Goal: Transaction & Acquisition: Purchase product/service

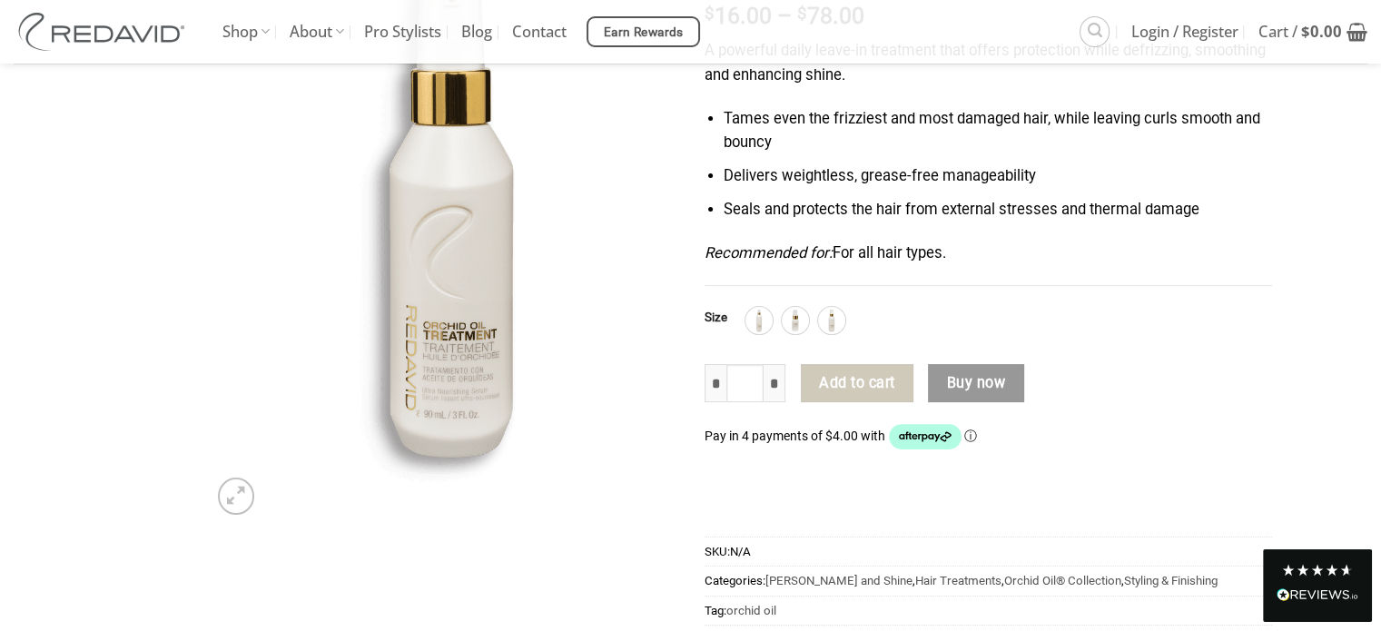
scroll to position [272, 0]
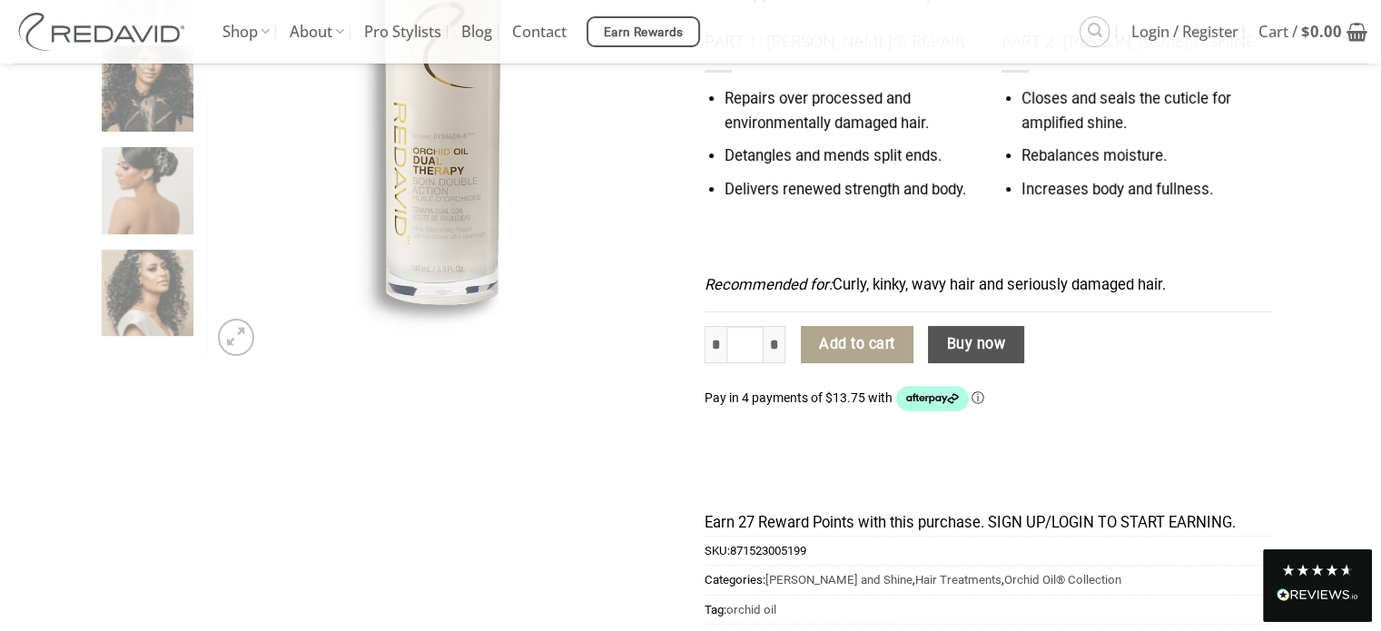
scroll to position [454, 0]
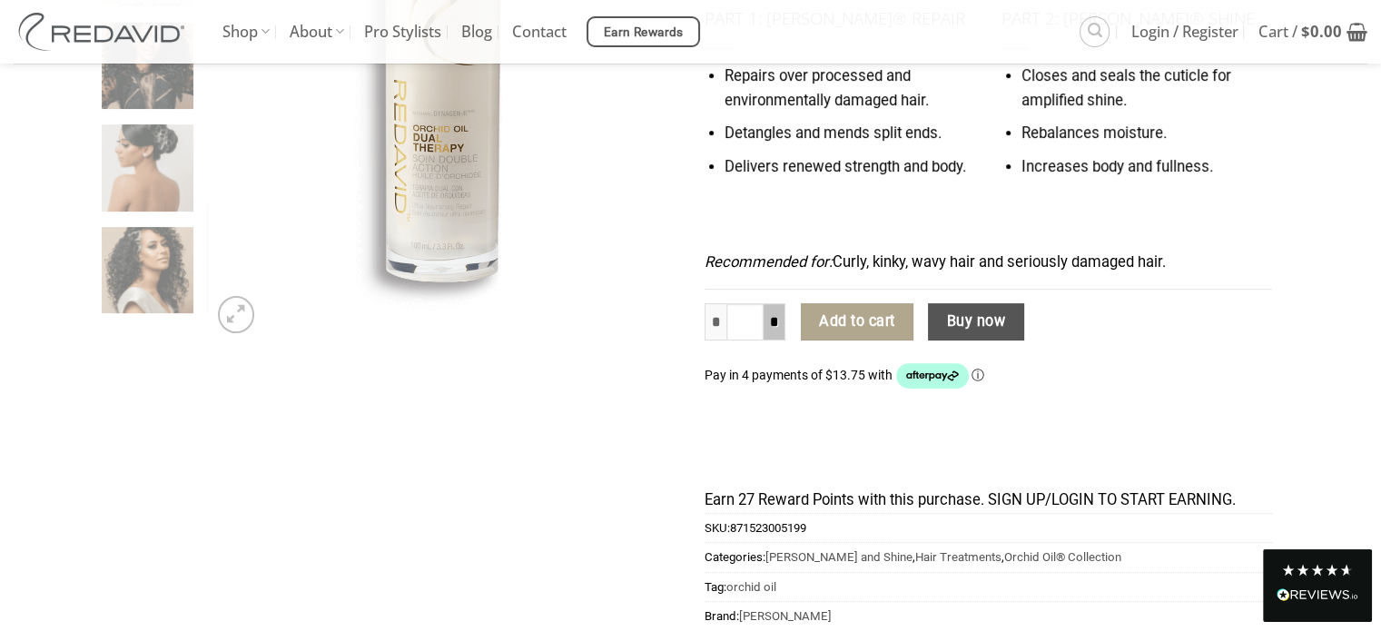
click at [786, 341] on input "*" at bounding box center [775, 322] width 22 height 38
click at [785, 341] on input "*" at bounding box center [775, 322] width 22 height 38
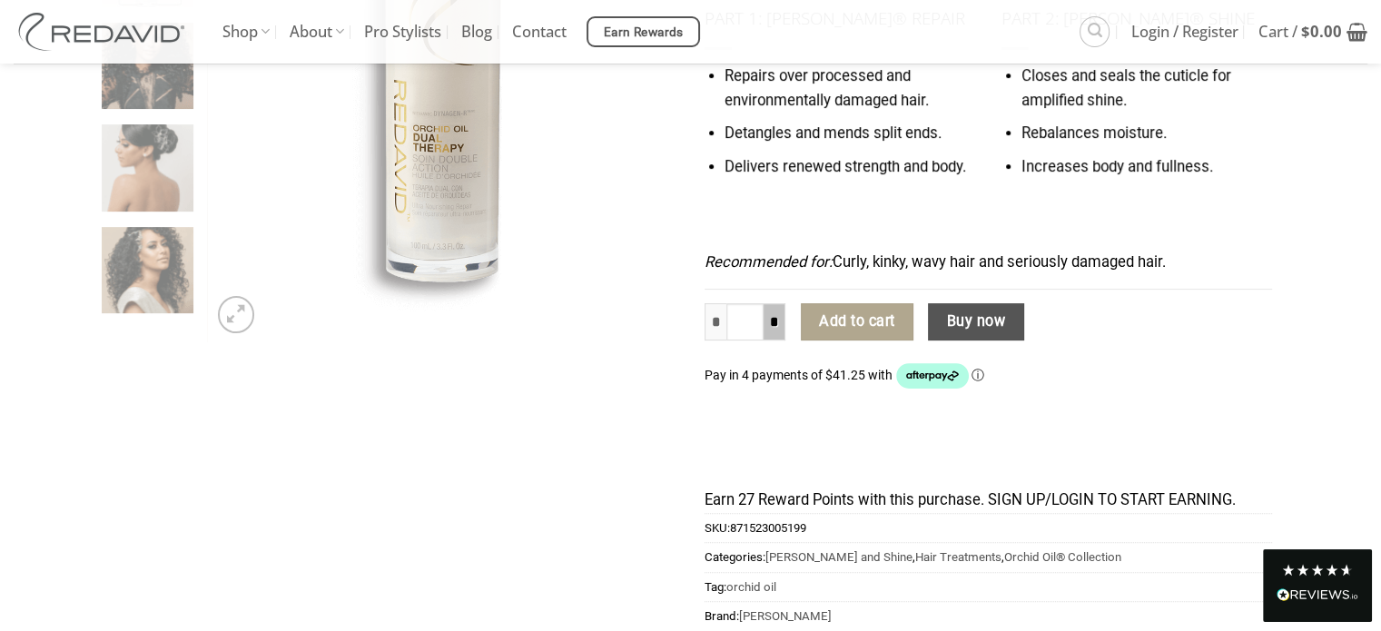
click at [785, 341] on input "*" at bounding box center [775, 322] width 22 height 38
click at [784, 341] on input "*" at bounding box center [775, 322] width 22 height 38
click at [775, 341] on input "*" at bounding box center [775, 322] width 22 height 38
click at [726, 341] on input "*" at bounding box center [716, 322] width 22 height 38
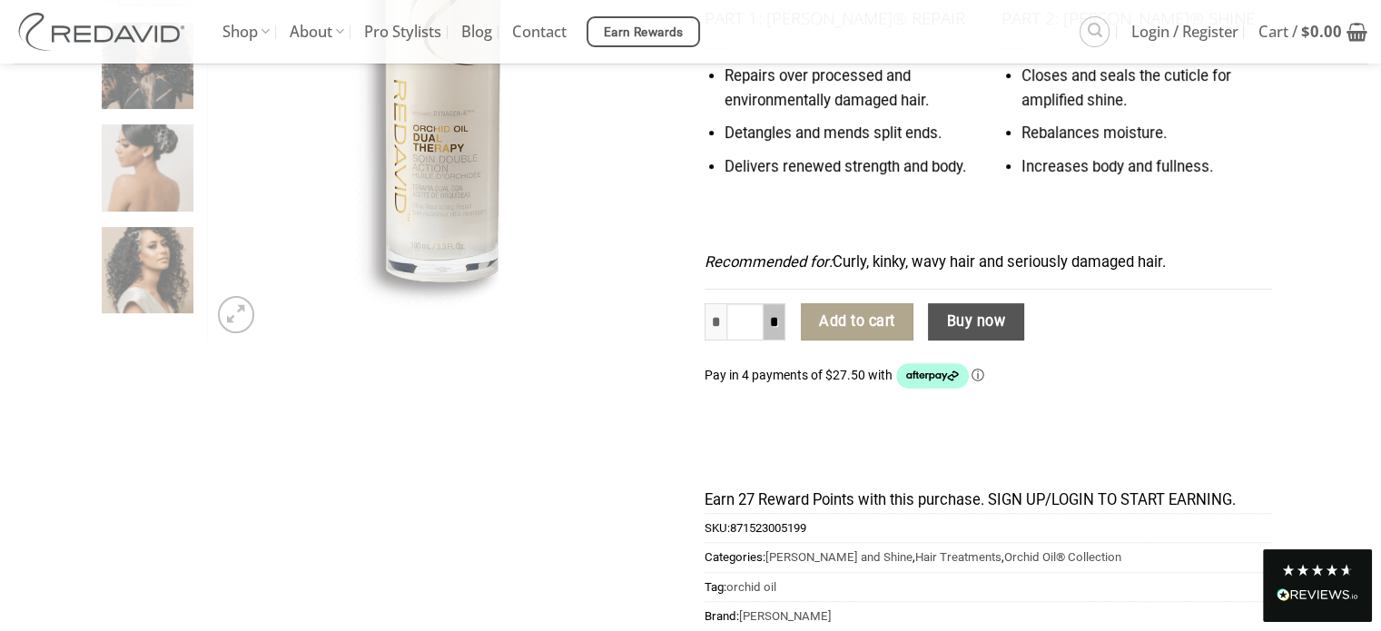
click at [786, 341] on input "*" at bounding box center [775, 322] width 22 height 38
type input "*"
click at [786, 341] on input "*" at bounding box center [775, 322] width 22 height 38
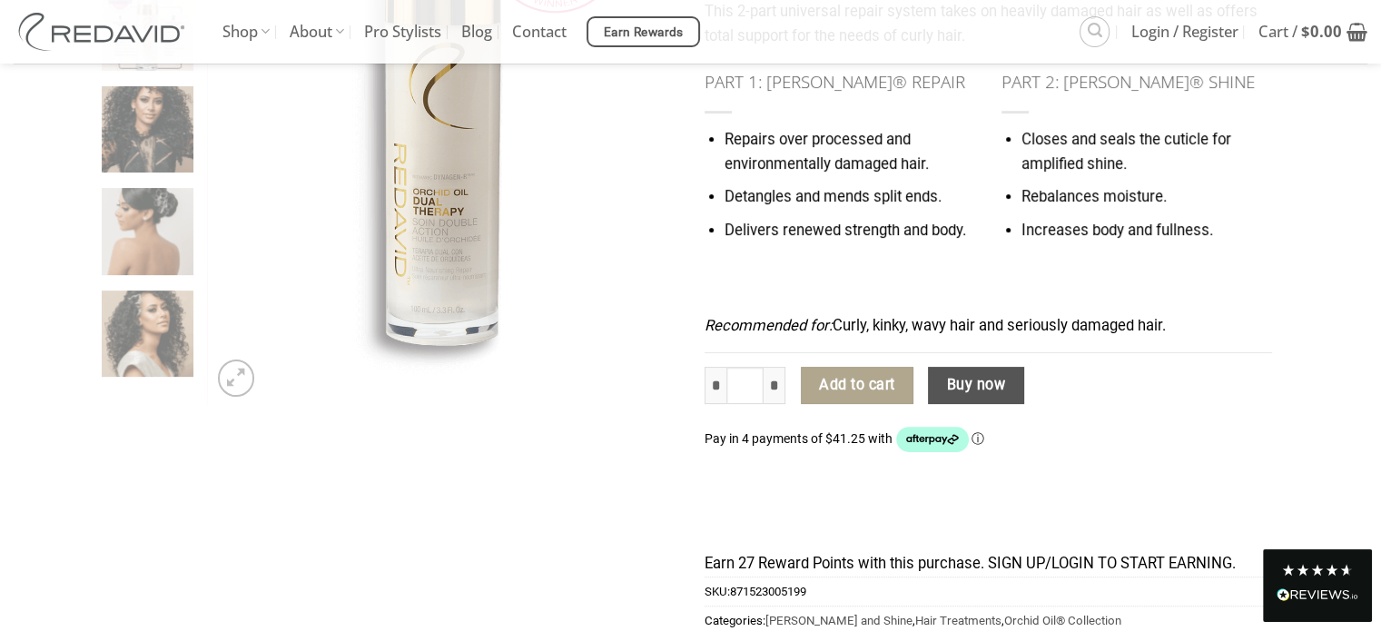
scroll to position [363, 0]
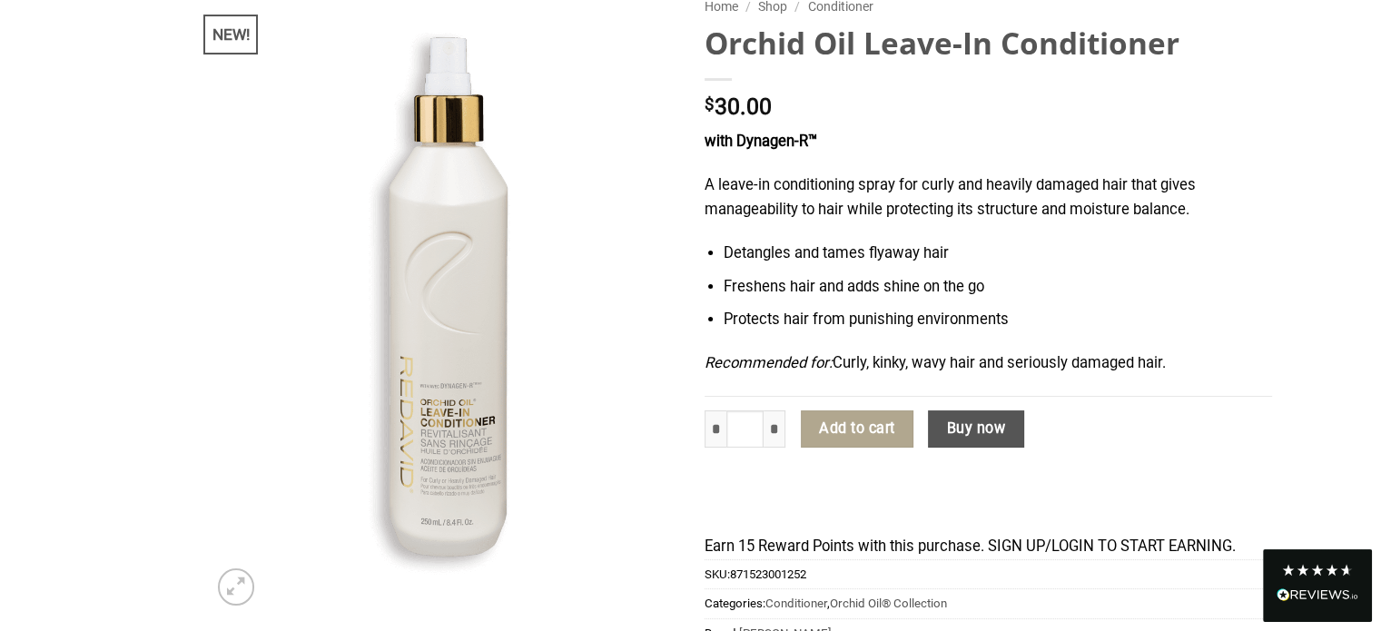
scroll to position [182, 0]
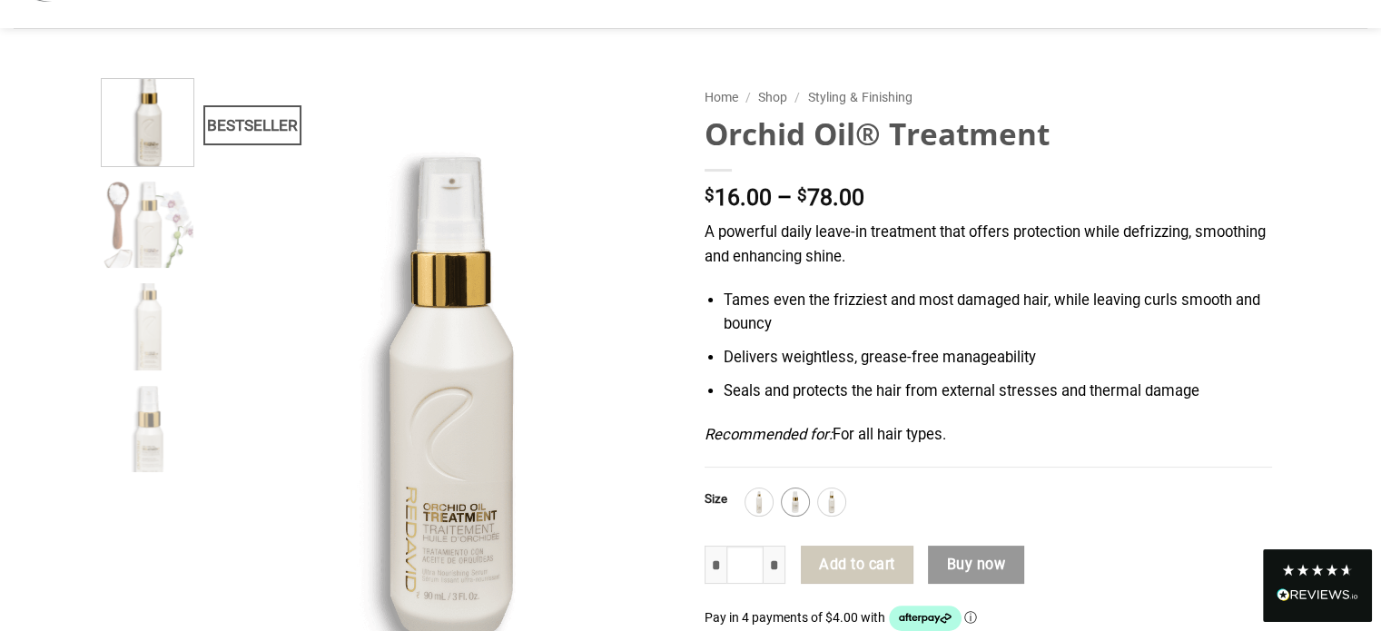
scroll to position [91, 0]
click at [795, 509] on img at bounding box center [796, 502] width 24 height 24
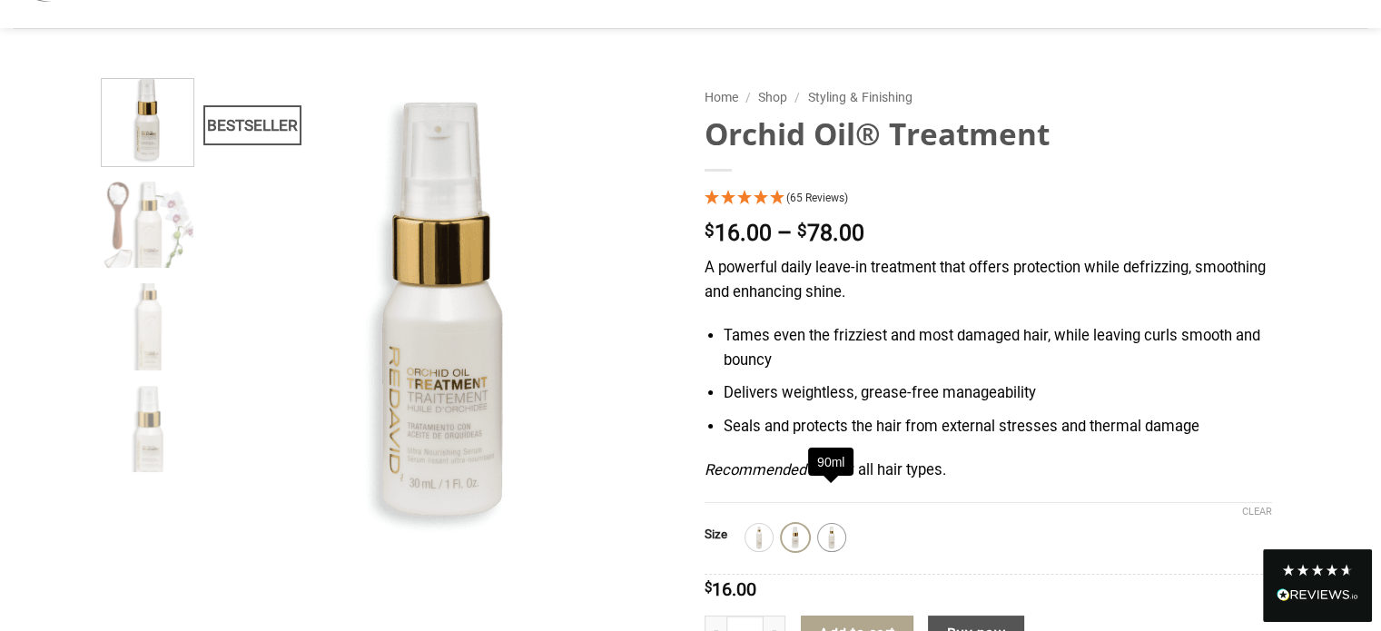
click at [834, 533] on img at bounding box center [832, 538] width 24 height 24
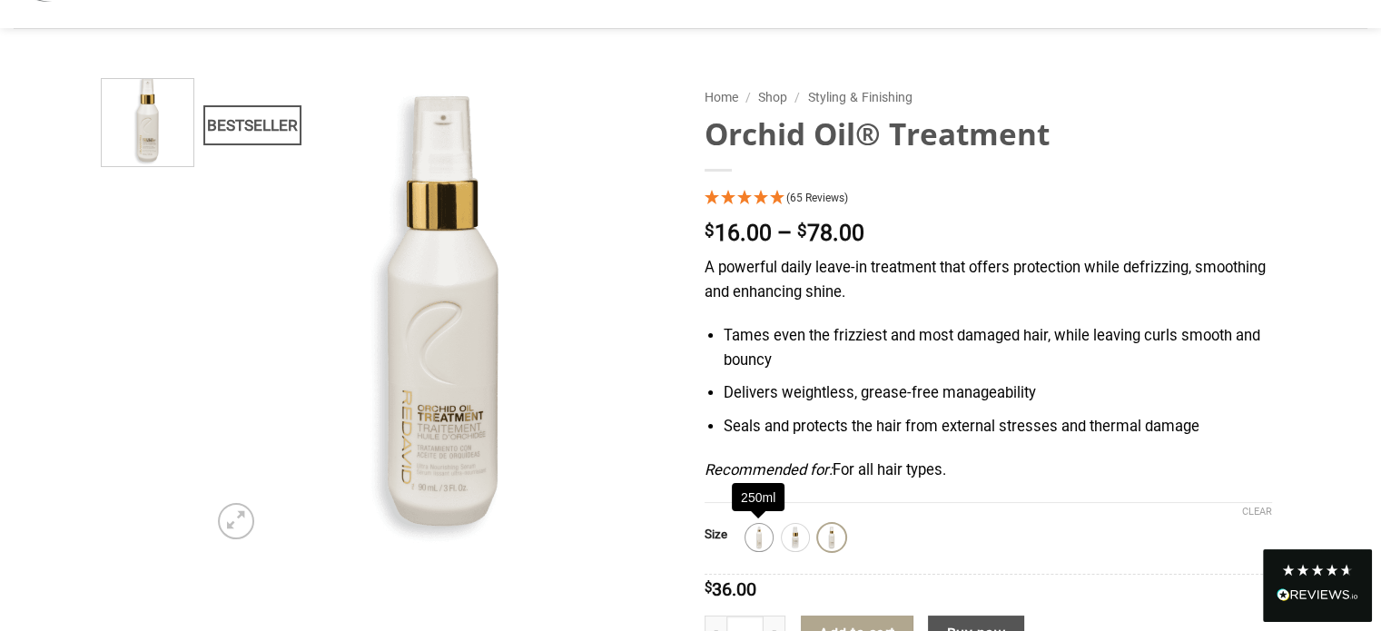
click at [766, 535] on img at bounding box center [759, 538] width 24 height 24
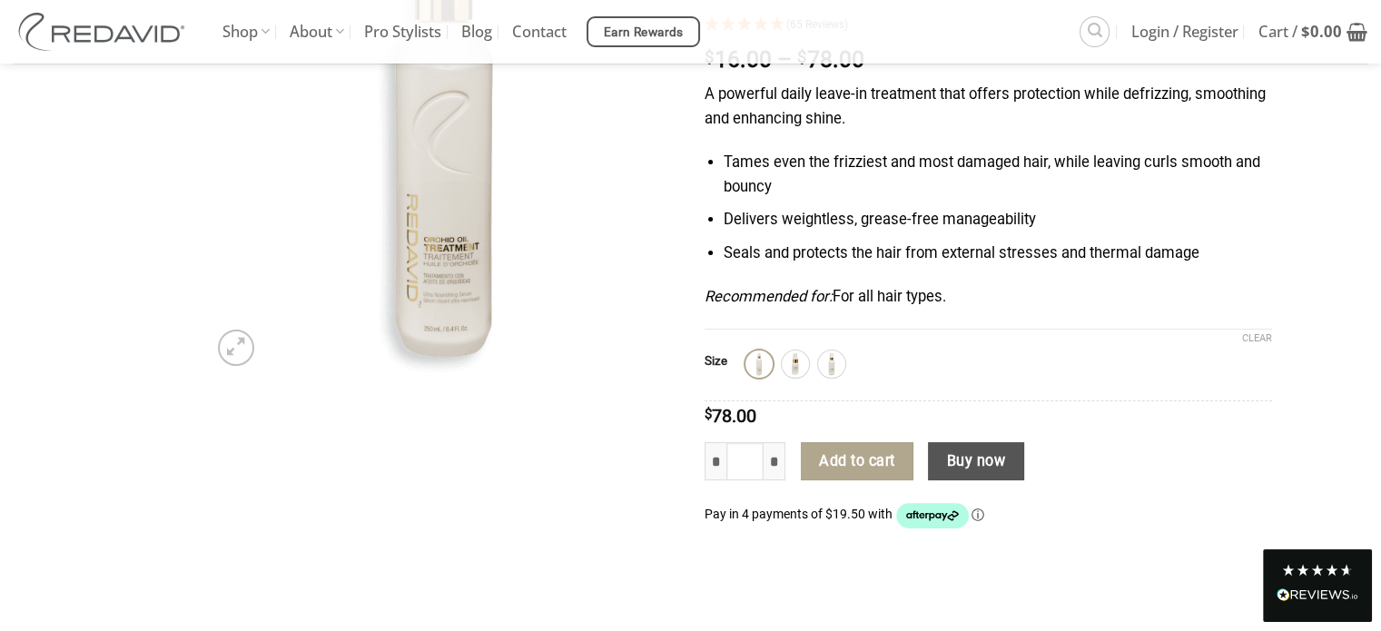
scroll to position [272, 0]
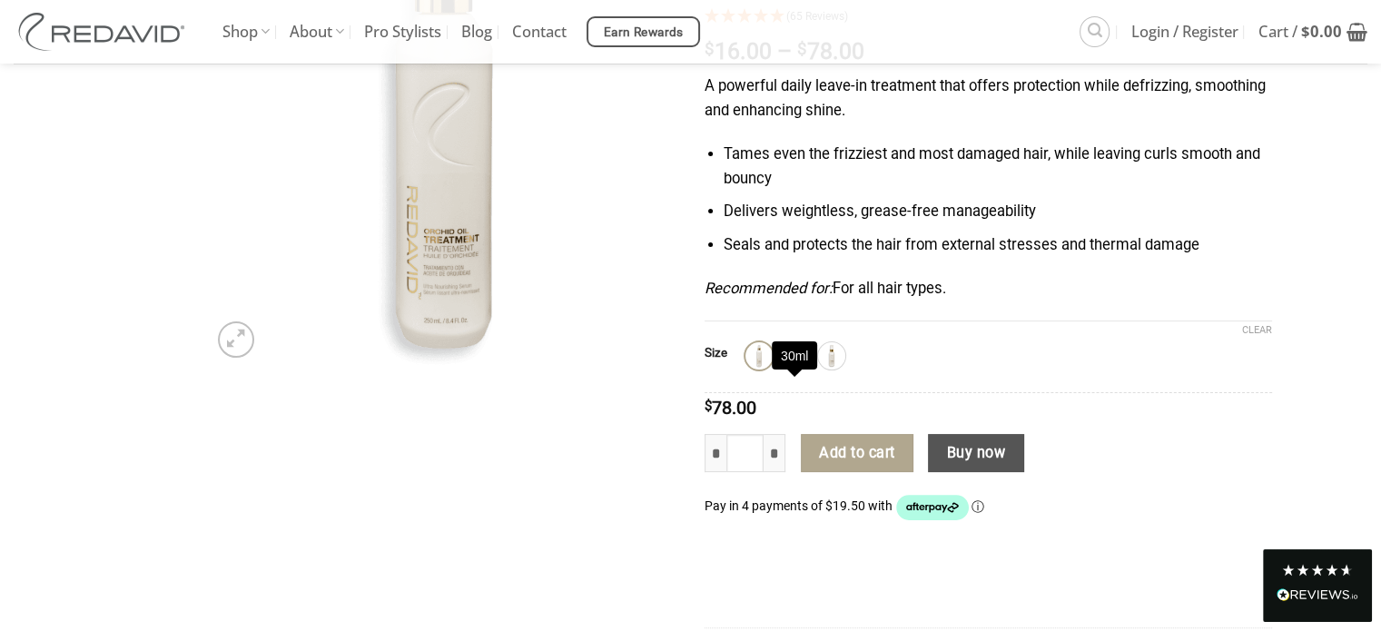
click at [792, 368] on img at bounding box center [796, 356] width 24 height 24
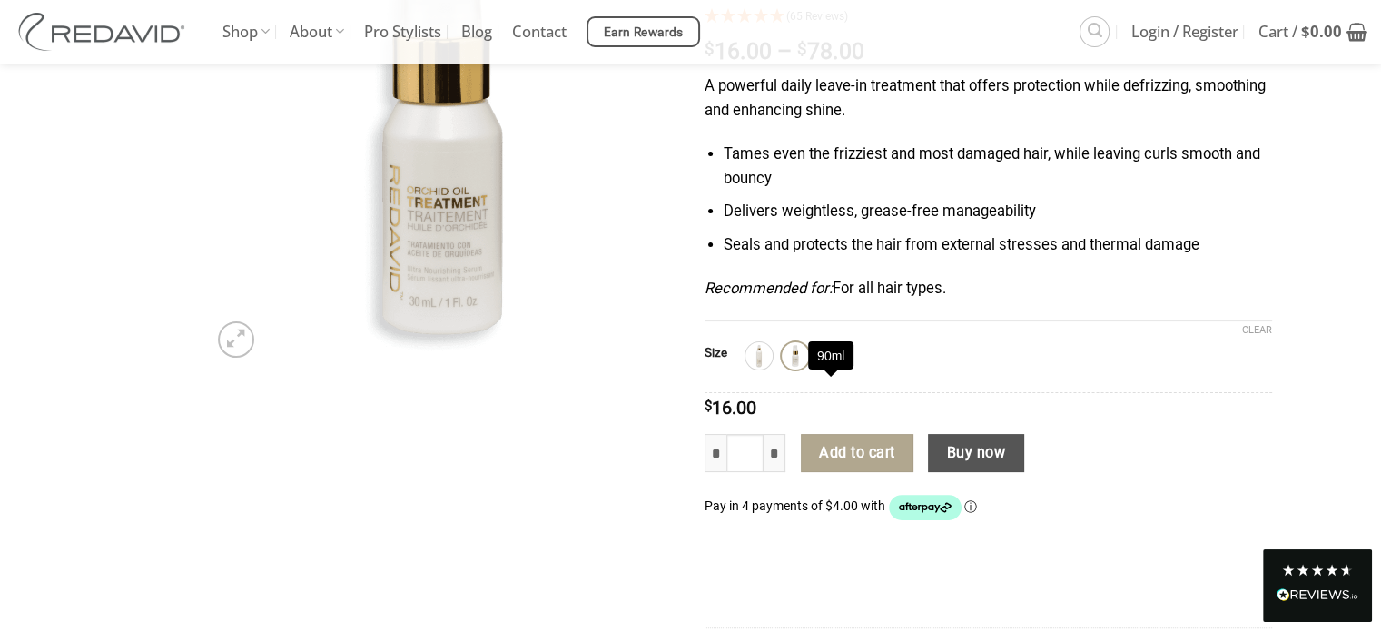
click at [828, 368] on img at bounding box center [832, 356] width 24 height 24
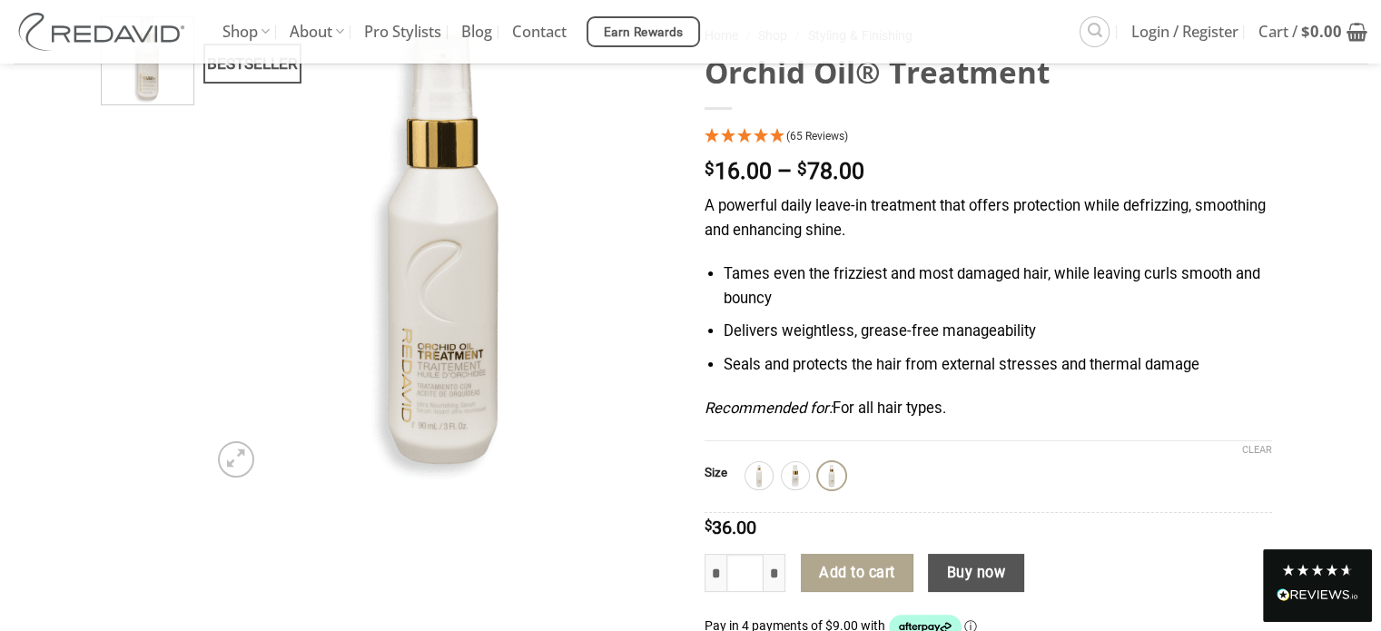
scroll to position [182, 0]
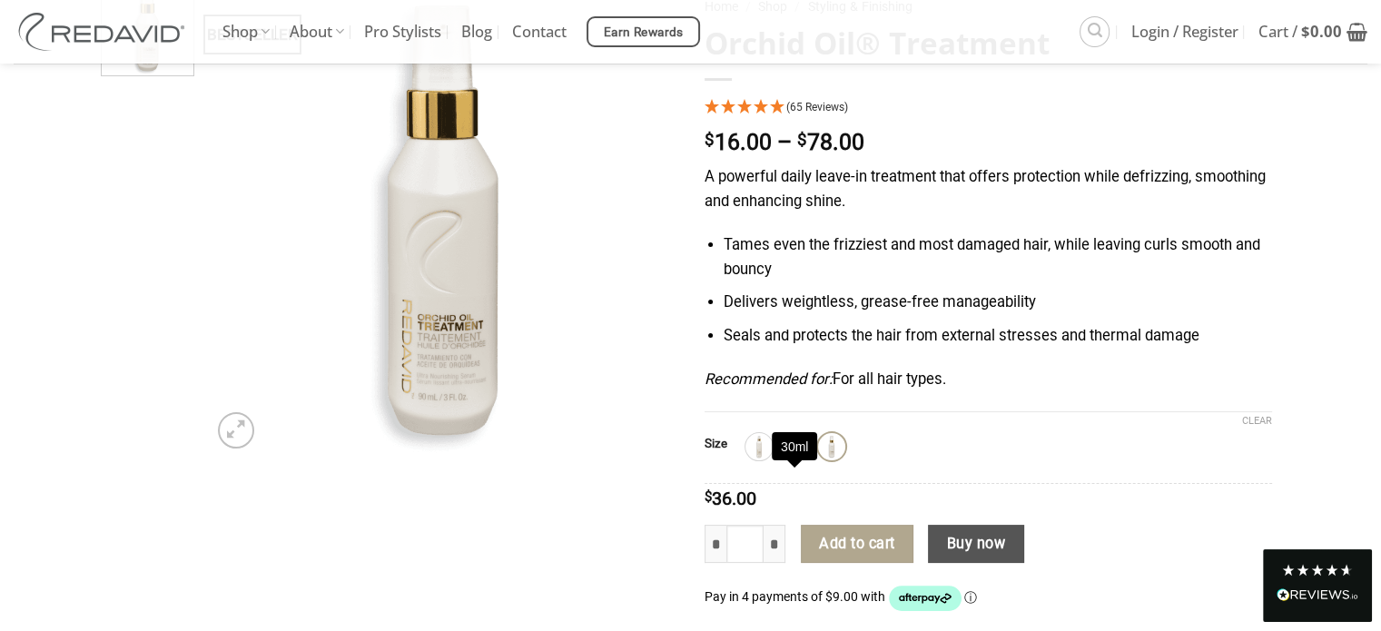
click at [792, 459] on img at bounding box center [796, 447] width 24 height 24
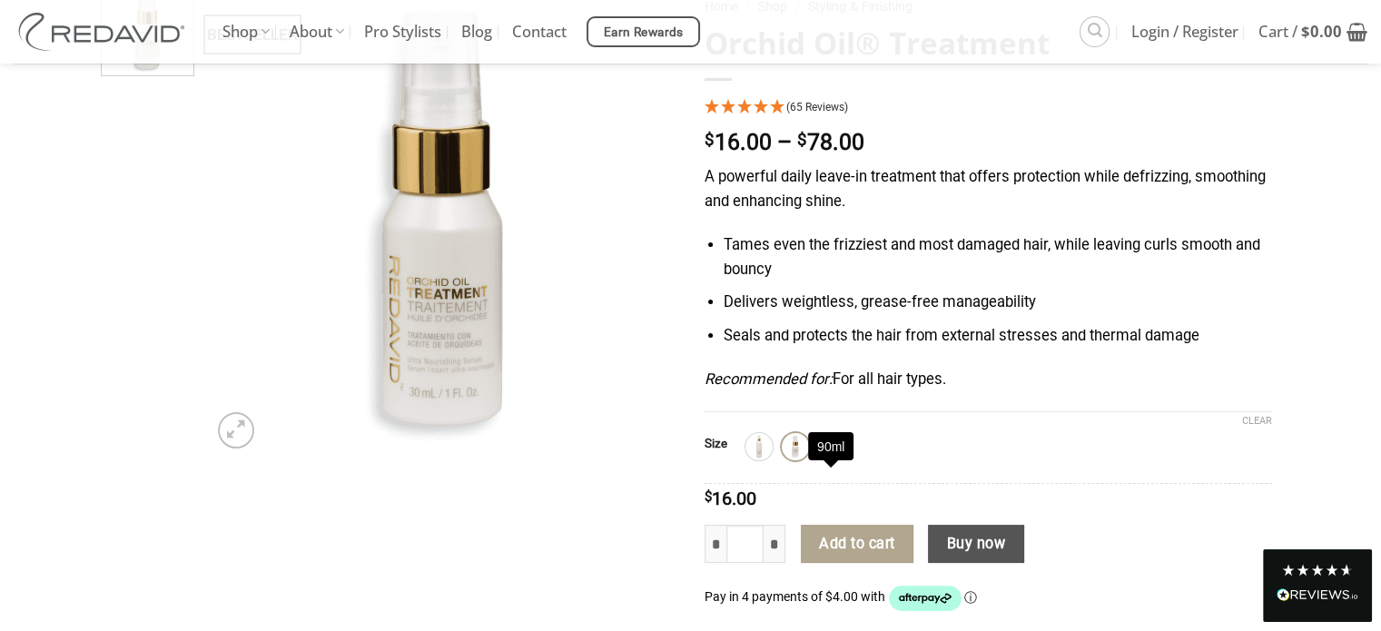
click at [843, 460] on div "90ml" at bounding box center [831, 446] width 27 height 27
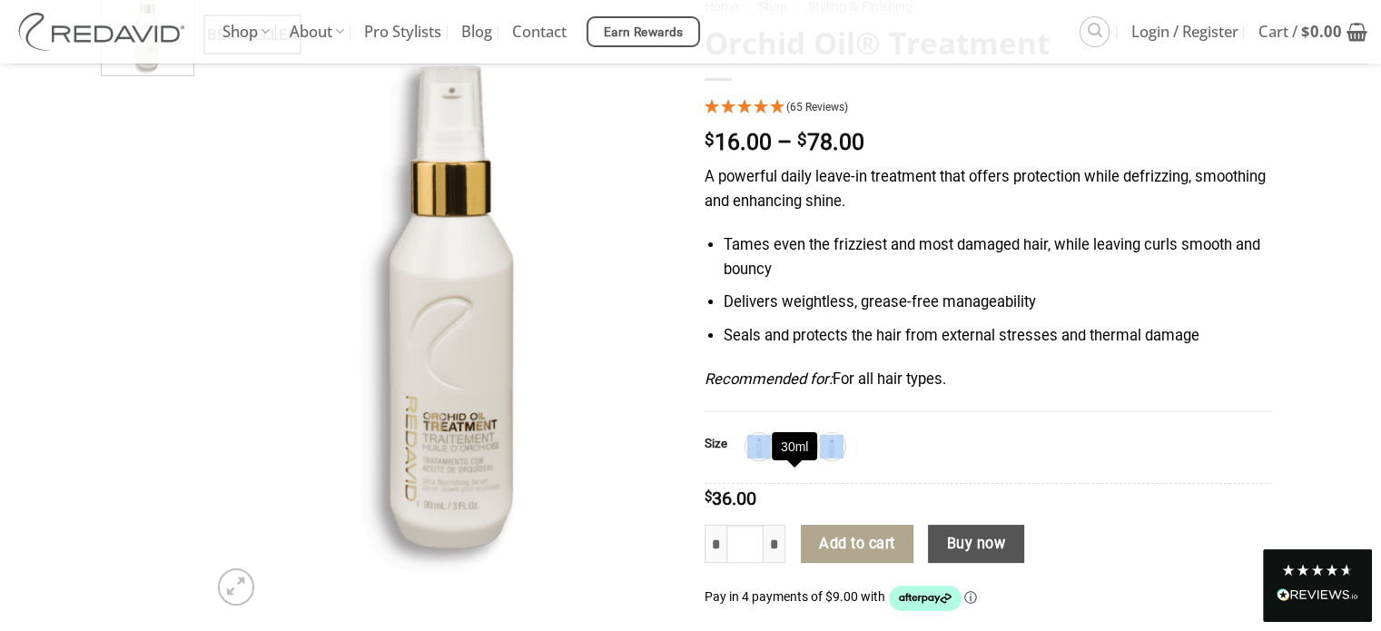
click at [796, 459] on img at bounding box center [796, 447] width 24 height 24
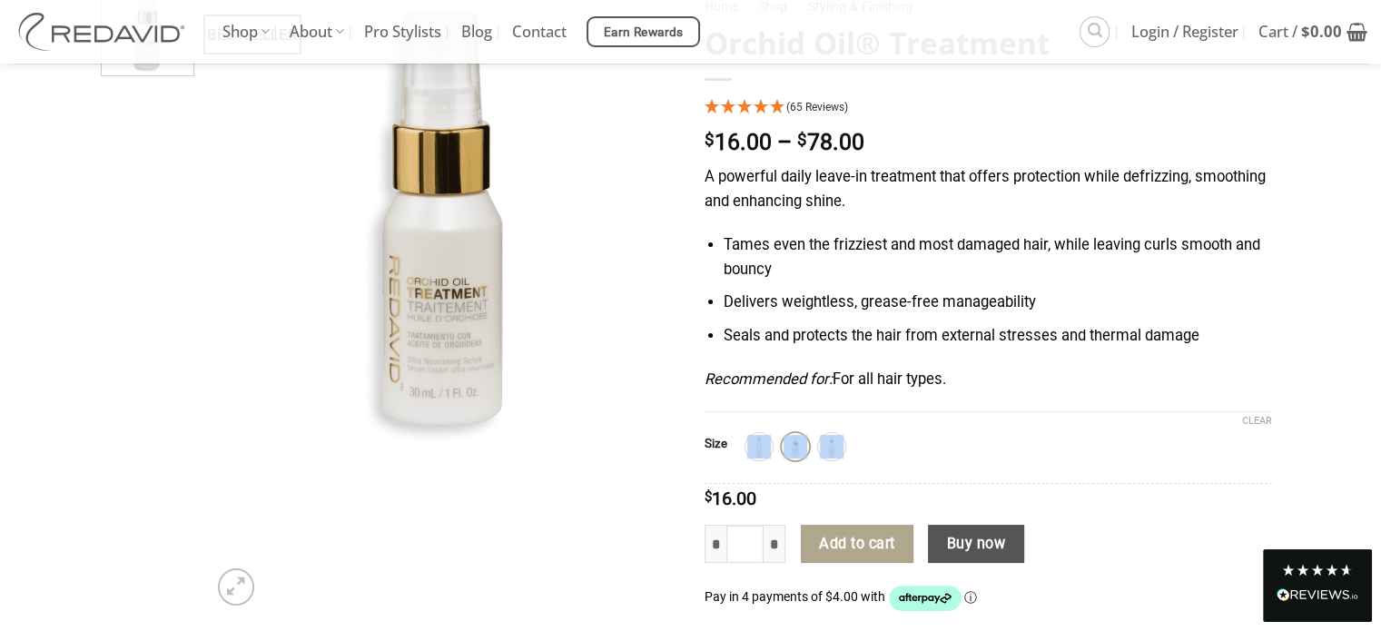
click at [735, 468] on th "Size" at bounding box center [725, 447] width 41 height 42
click at [754, 459] on img at bounding box center [759, 447] width 24 height 24
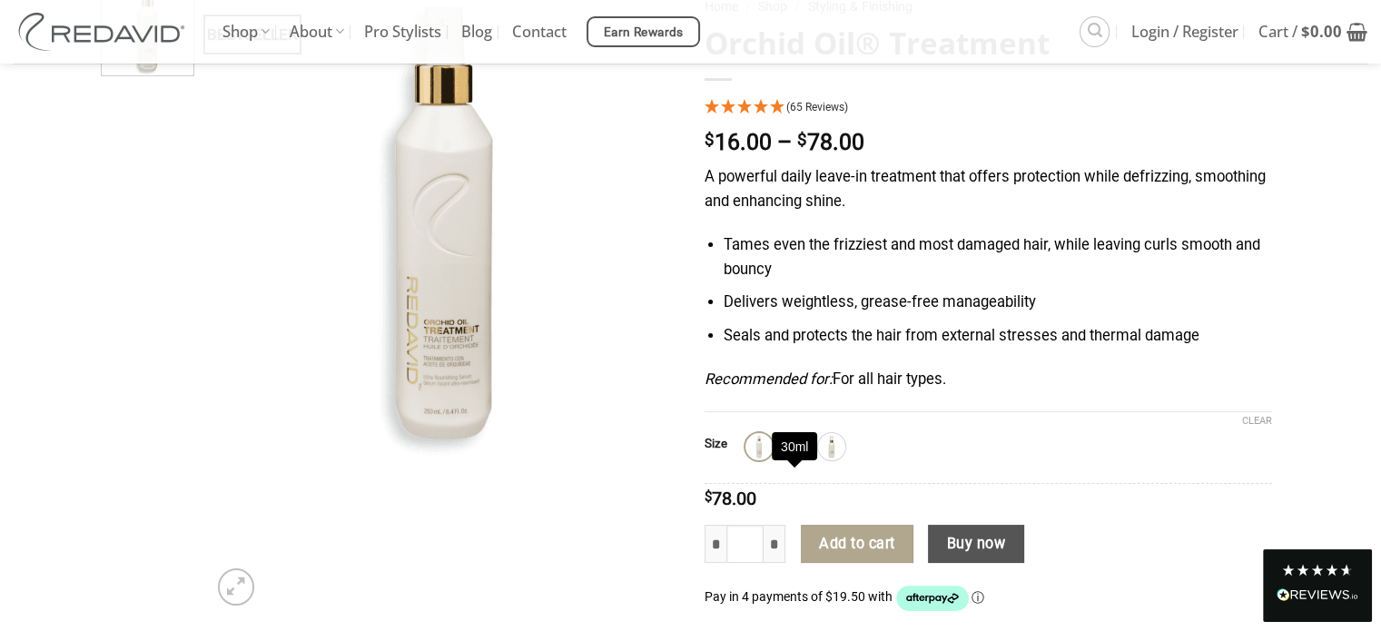
click at [794, 459] on img at bounding box center [796, 447] width 24 height 24
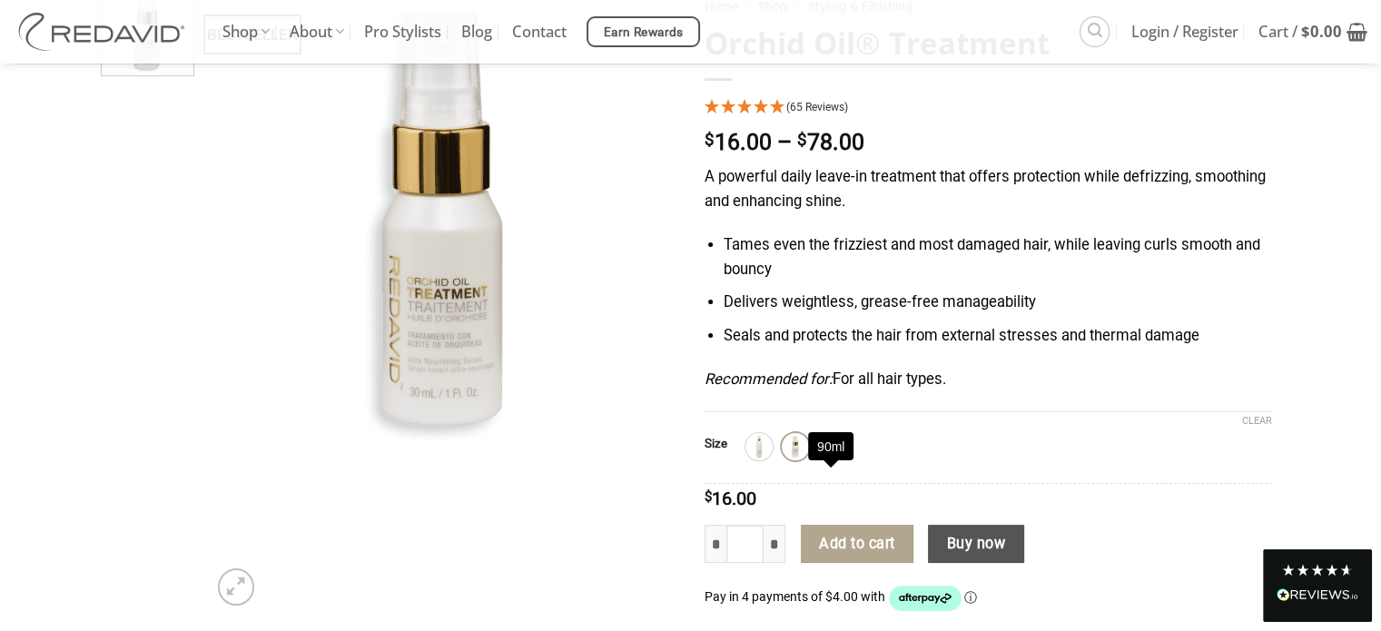
click at [818, 460] on div "90ml" at bounding box center [831, 446] width 27 height 27
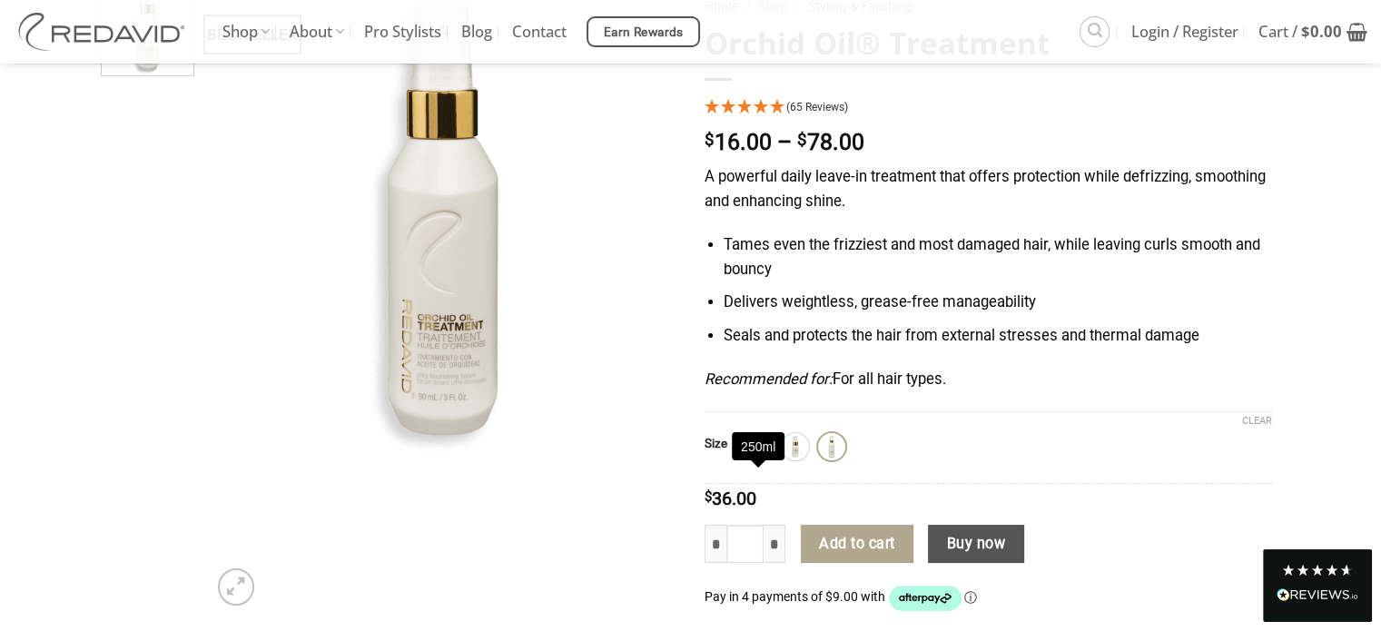
click at [766, 459] on img at bounding box center [759, 447] width 24 height 24
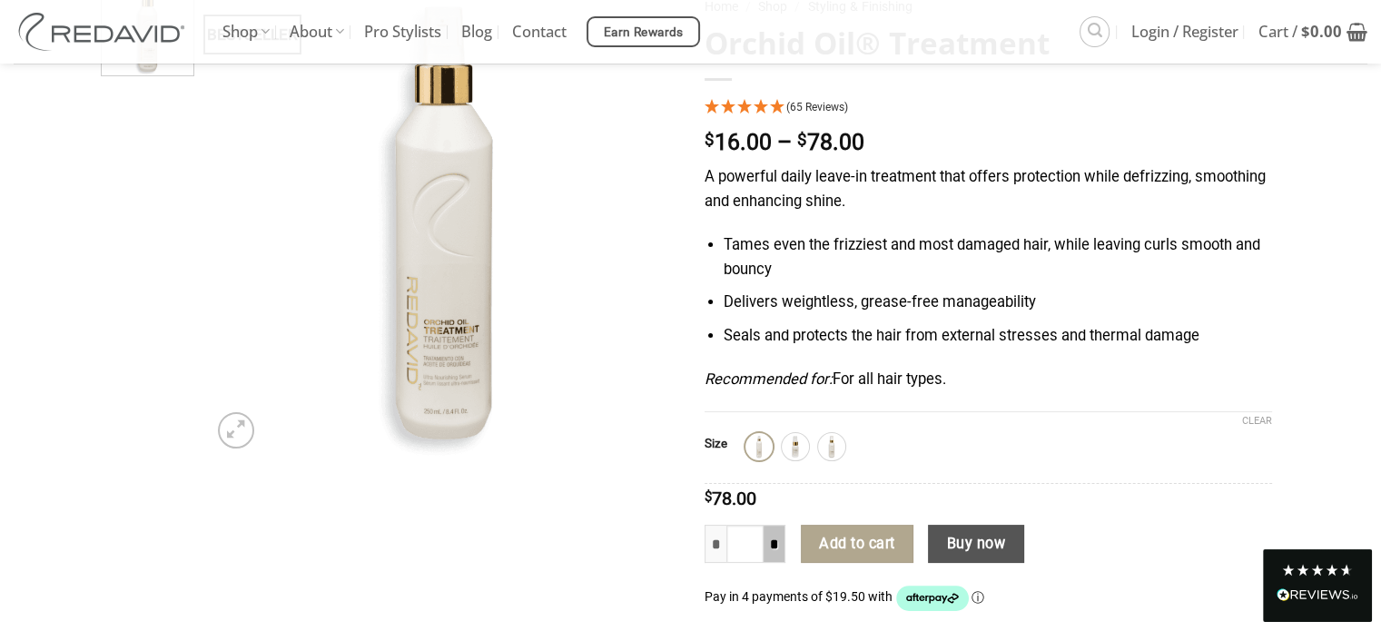
click at [769, 563] on input "*" at bounding box center [775, 544] width 22 height 38
type input "*"
click at [769, 563] on input "*" at bounding box center [775, 544] width 22 height 38
click at [784, 563] on input "*" at bounding box center [775, 544] width 22 height 38
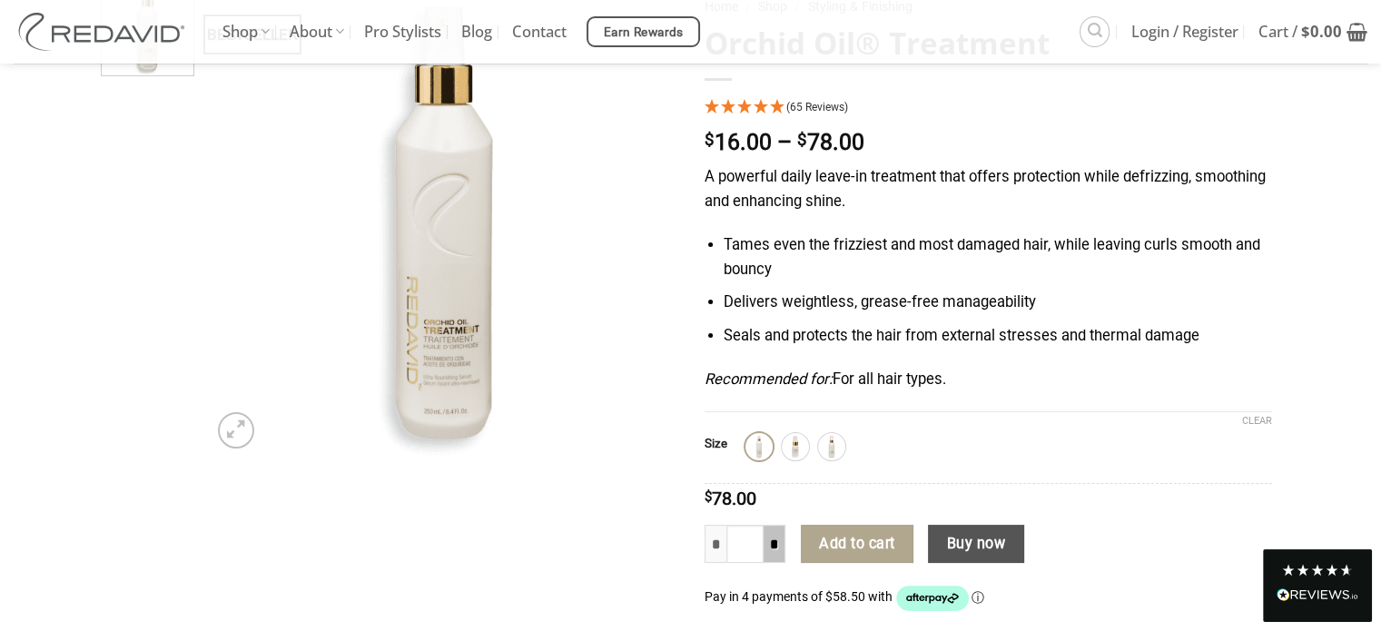
click at [780, 563] on input "*" at bounding box center [775, 544] width 22 height 38
click at [865, 563] on button "Add to cart" at bounding box center [857, 544] width 113 height 38
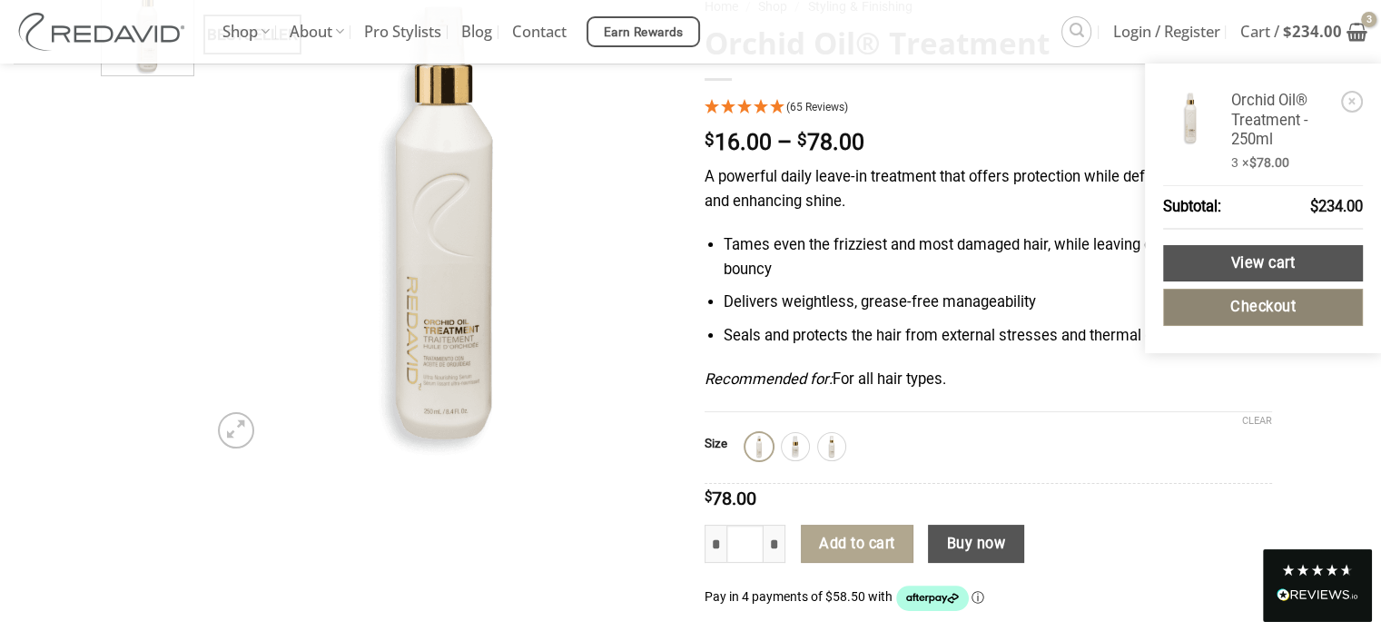
click at [1249, 303] on link "Checkout" at bounding box center [1263, 307] width 200 height 37
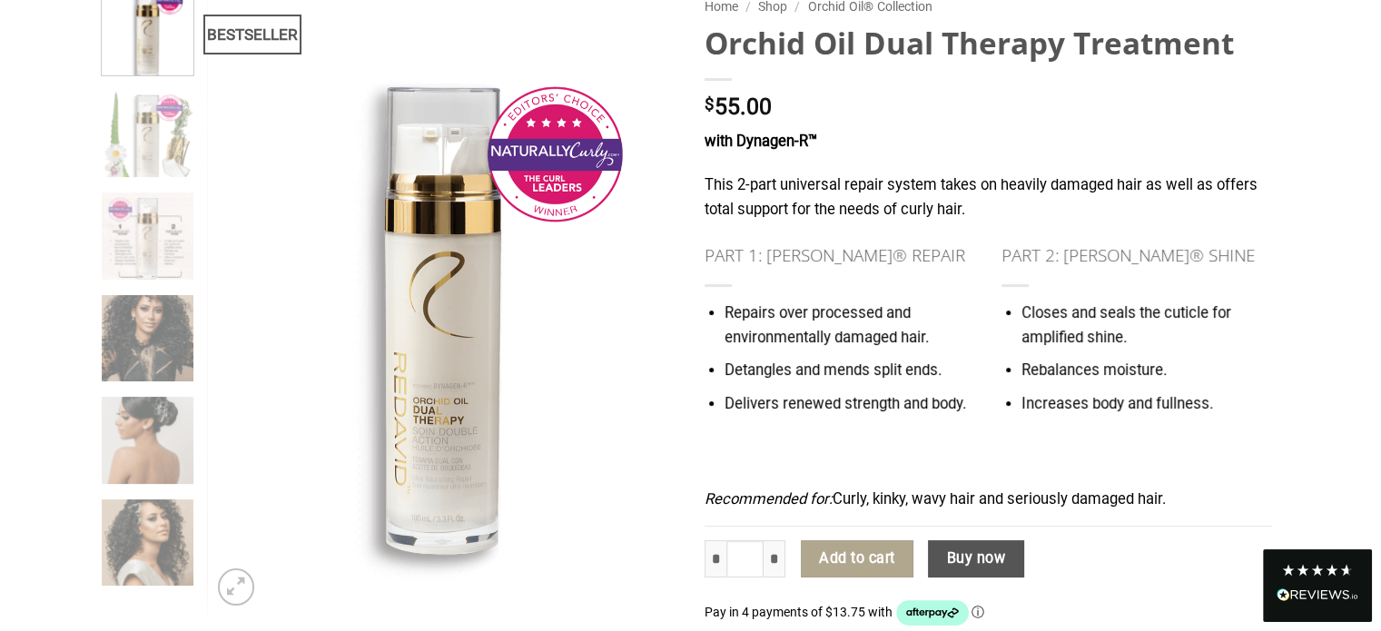
scroll to position [182, 0]
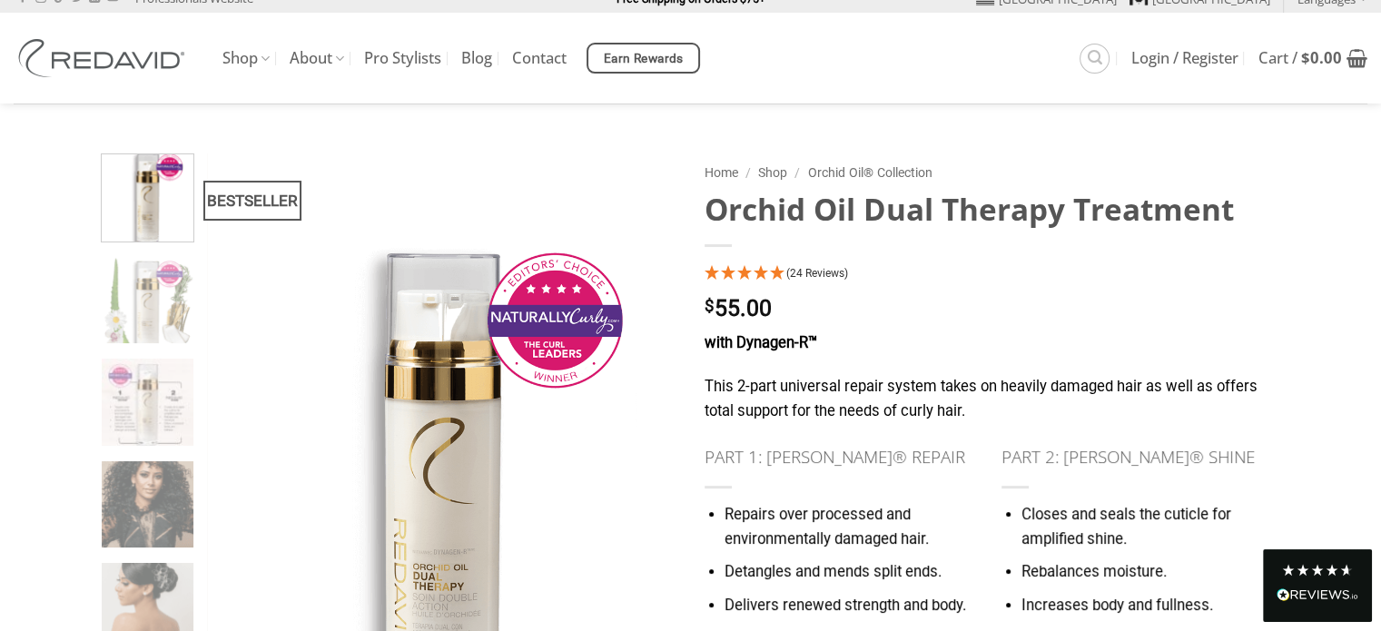
scroll to position [0, 0]
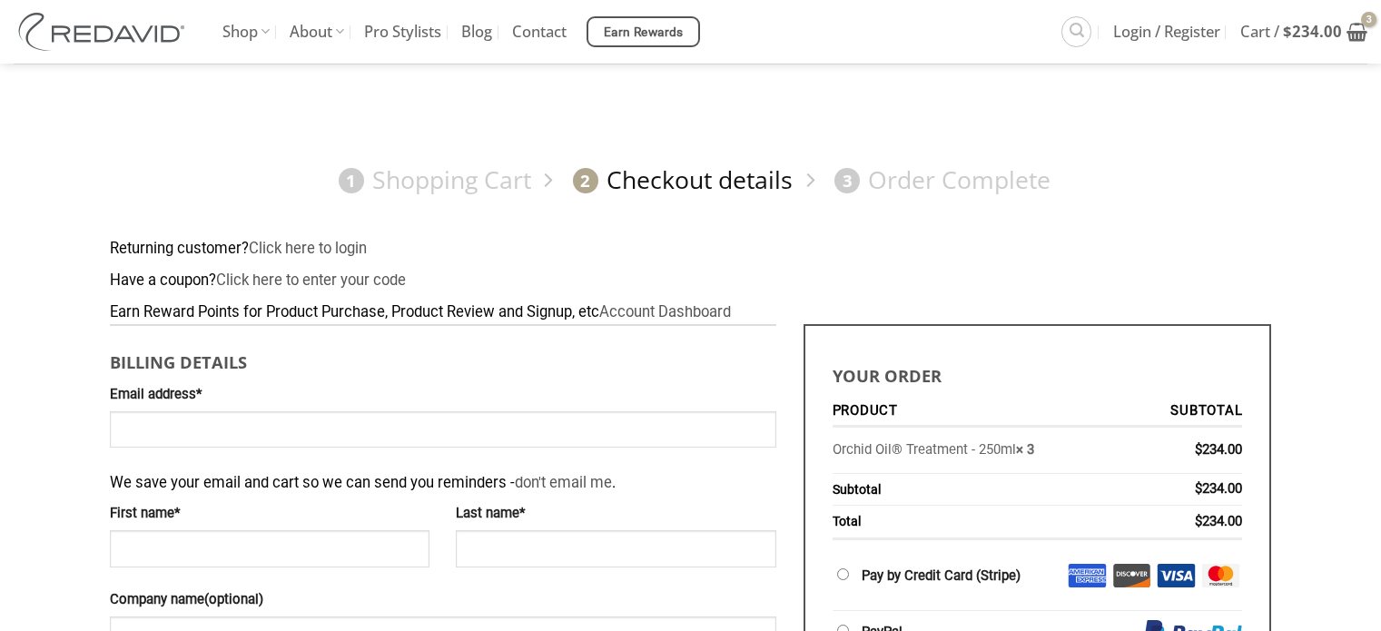
scroll to position [272, 0]
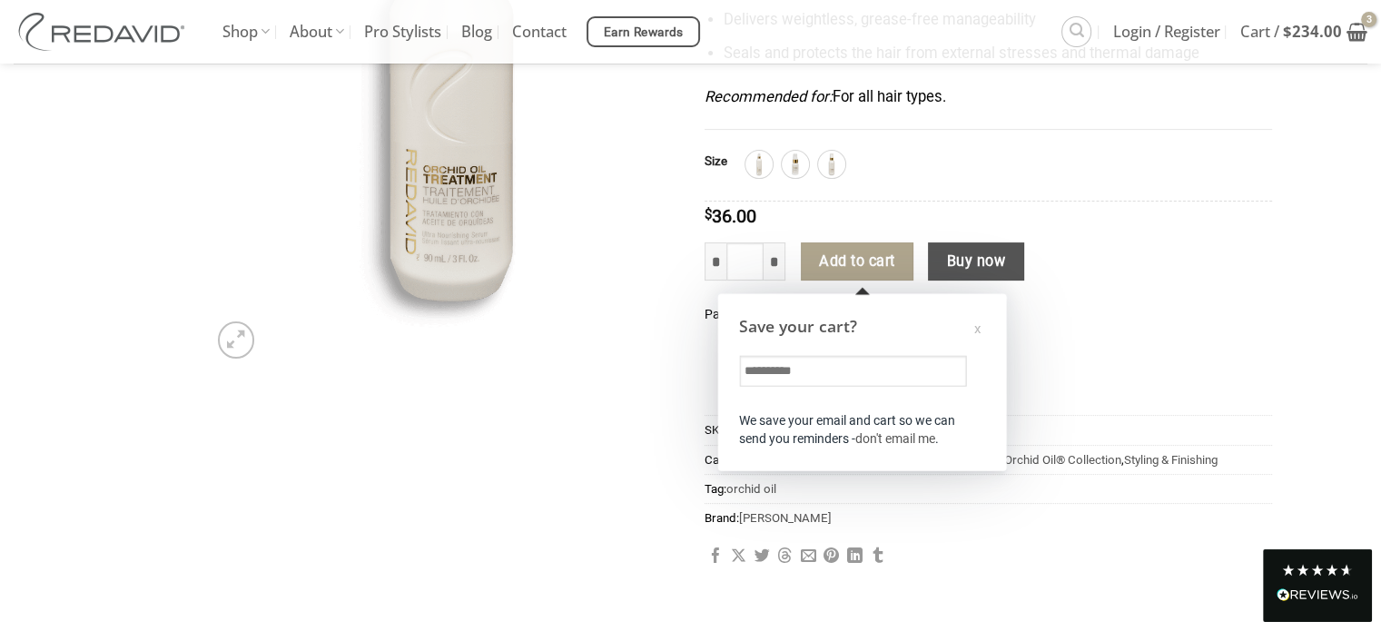
scroll to position [429, 0]
click at [986, 336] on div "Save your cart? x We save your email and cart so we can send you reminders - do…" at bounding box center [862, 382] width 272 height 167
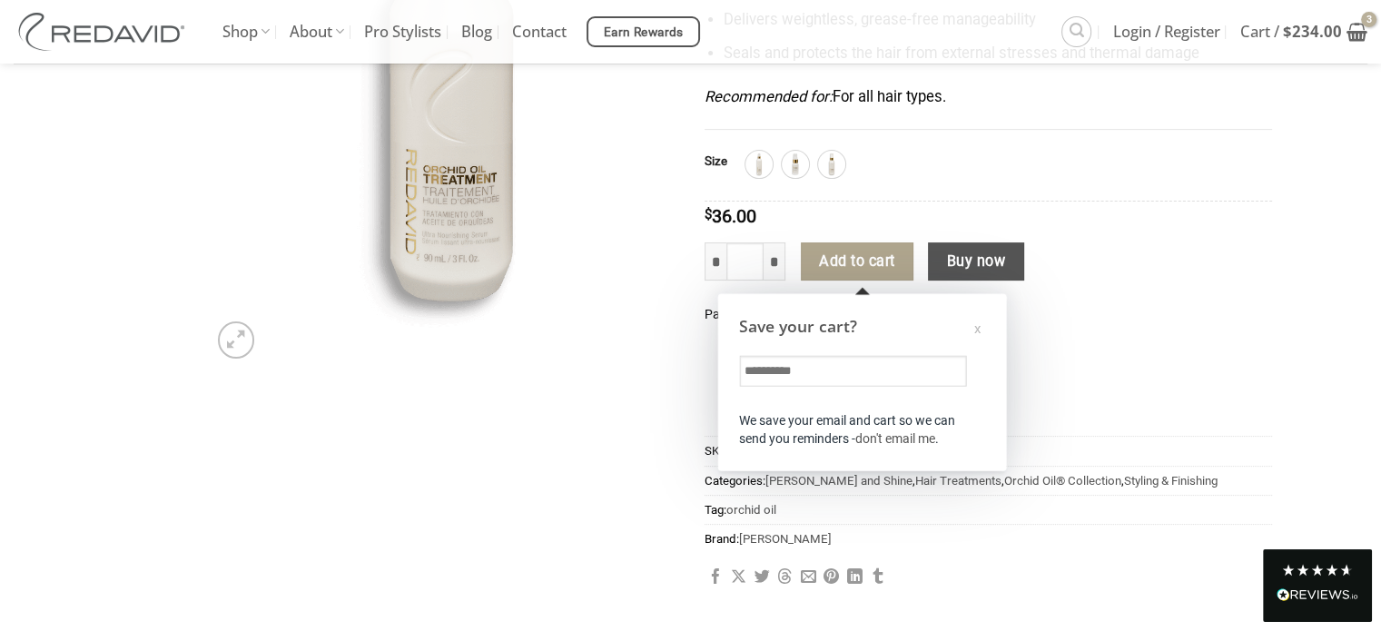
click at [984, 332] on div "Save your cart? x We save your email and cart so we can send you reminders - do…" at bounding box center [862, 382] width 272 height 167
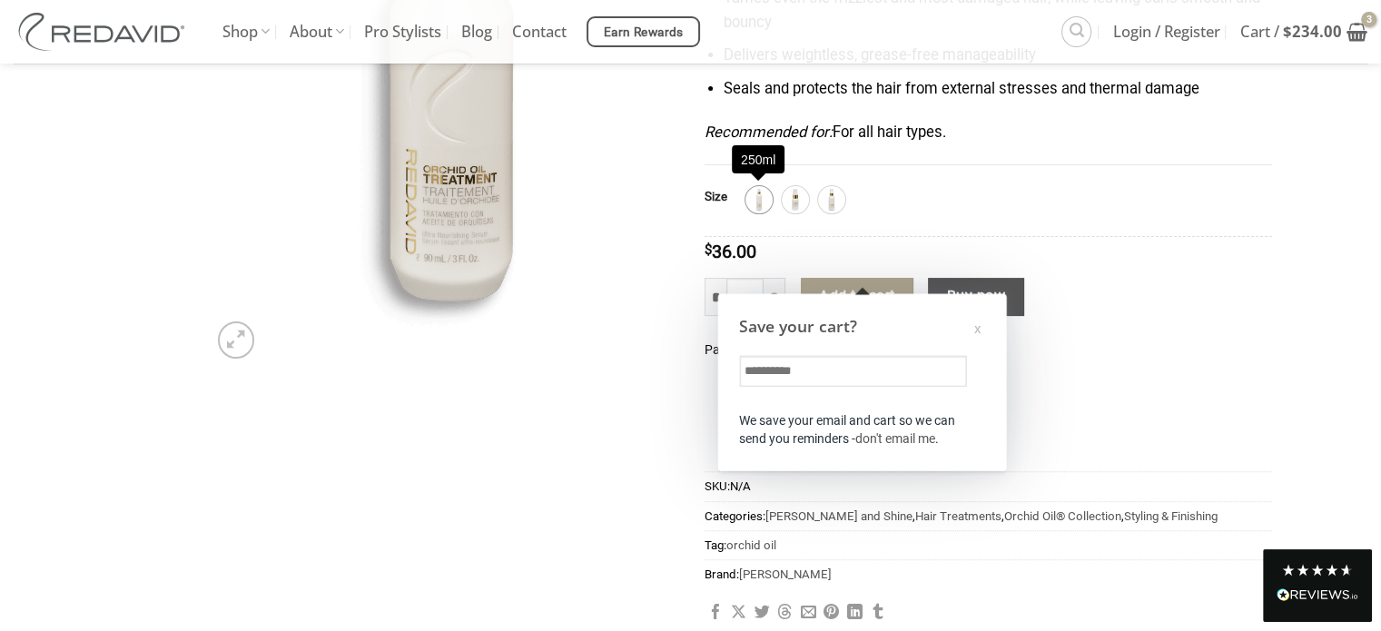
click at [756, 200] on img at bounding box center [759, 200] width 24 height 24
